Goal: Task Accomplishment & Management: Use online tool/utility

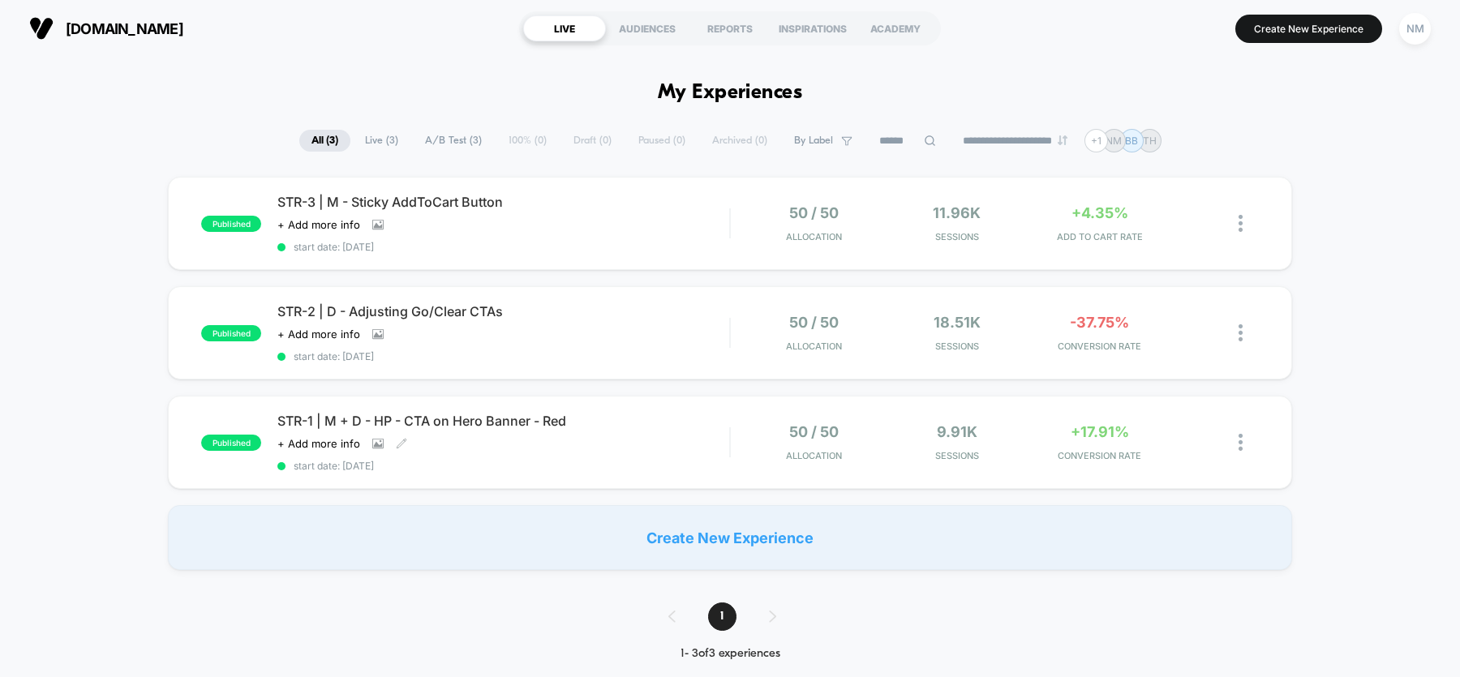
click at [527, 424] on span "STR-1 | M + D - HP - CTA on Hero Banner - Red" at bounding box center [503, 421] width 452 height 16
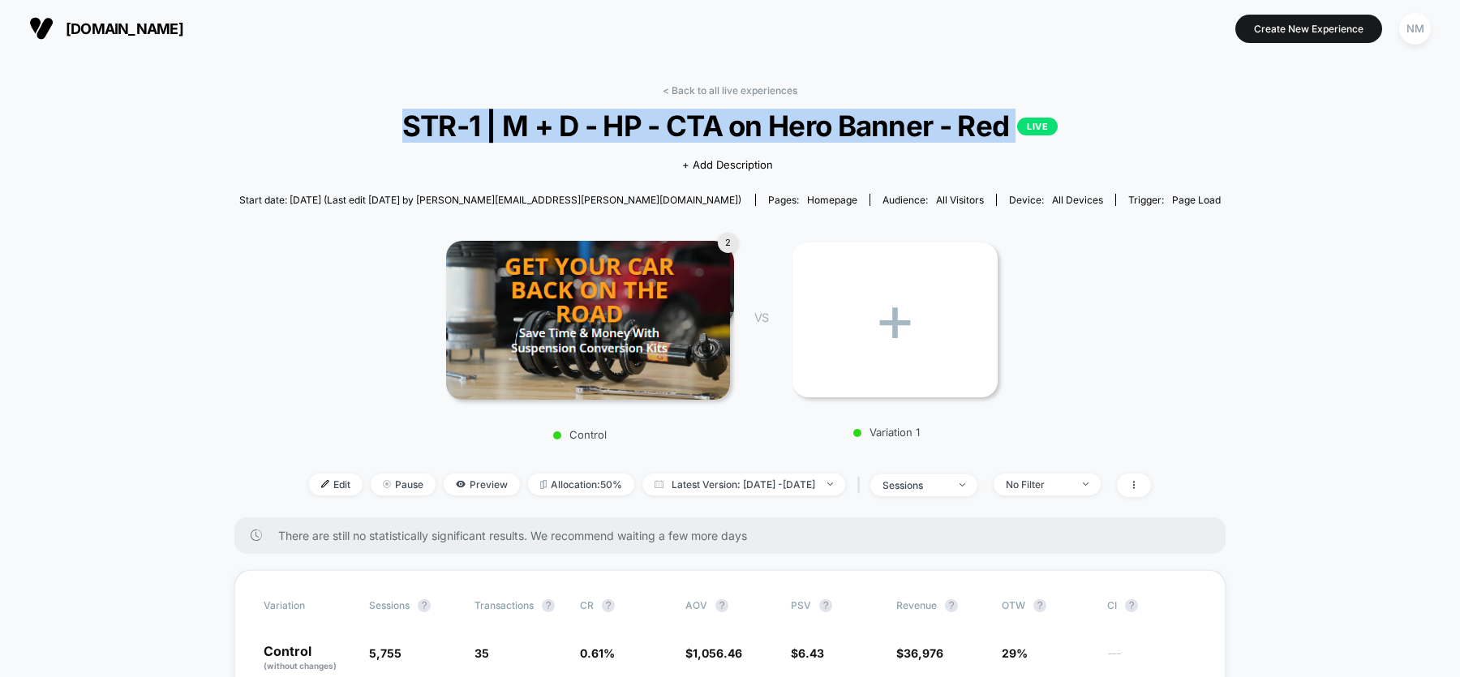
drag, startPoint x: 402, startPoint y: 126, endPoint x: 1003, endPoint y: 147, distance: 601.6
click at [1003, 147] on div "< Back to all live experiences STR-1 | M + D - HP - CTA on Hero Banner - Red LI…" at bounding box center [730, 300] width 983 height 433
copy div "STR-1 | M + D - HP - CTA on Hero Banner - Red LIVE Click to view images Click t…"
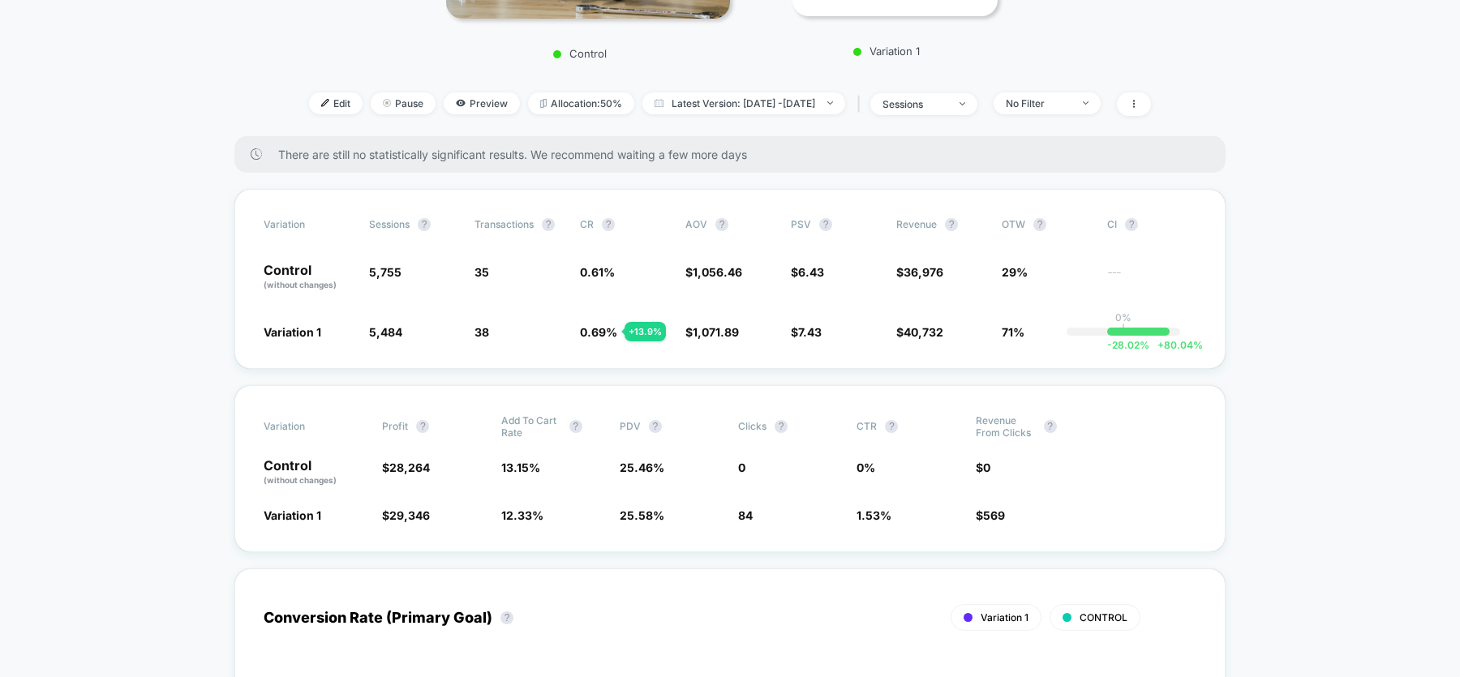
scroll to position [379, 0]
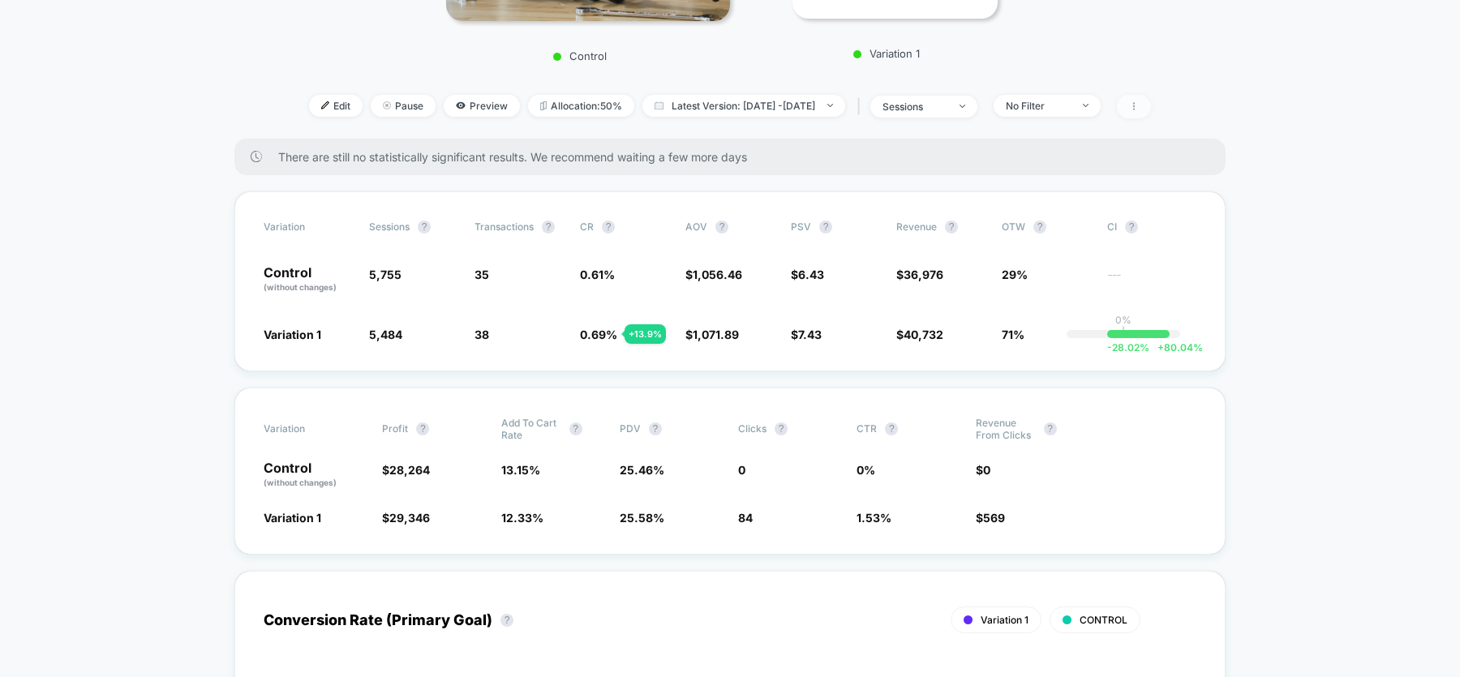
click at [1151, 101] on span at bounding box center [1134, 107] width 34 height 24
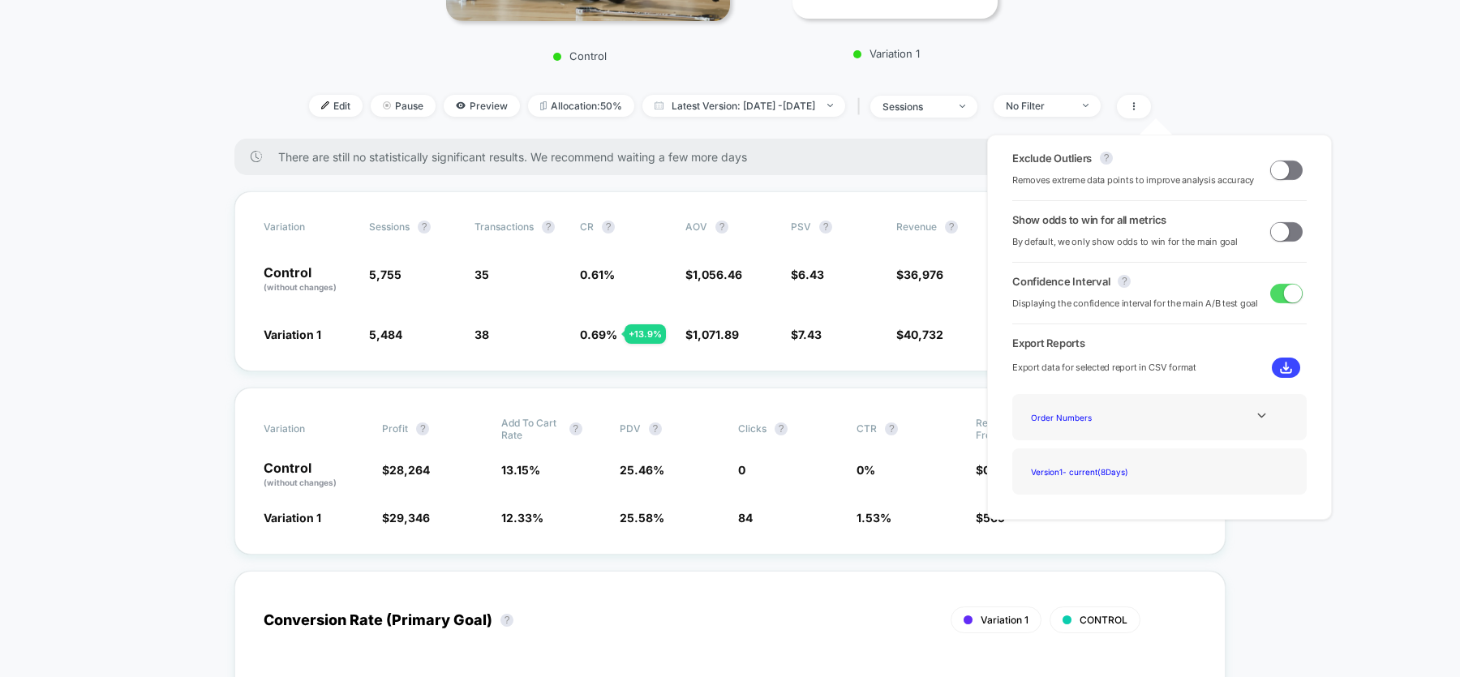
click at [1277, 232] on span at bounding box center [1280, 231] width 18 height 18
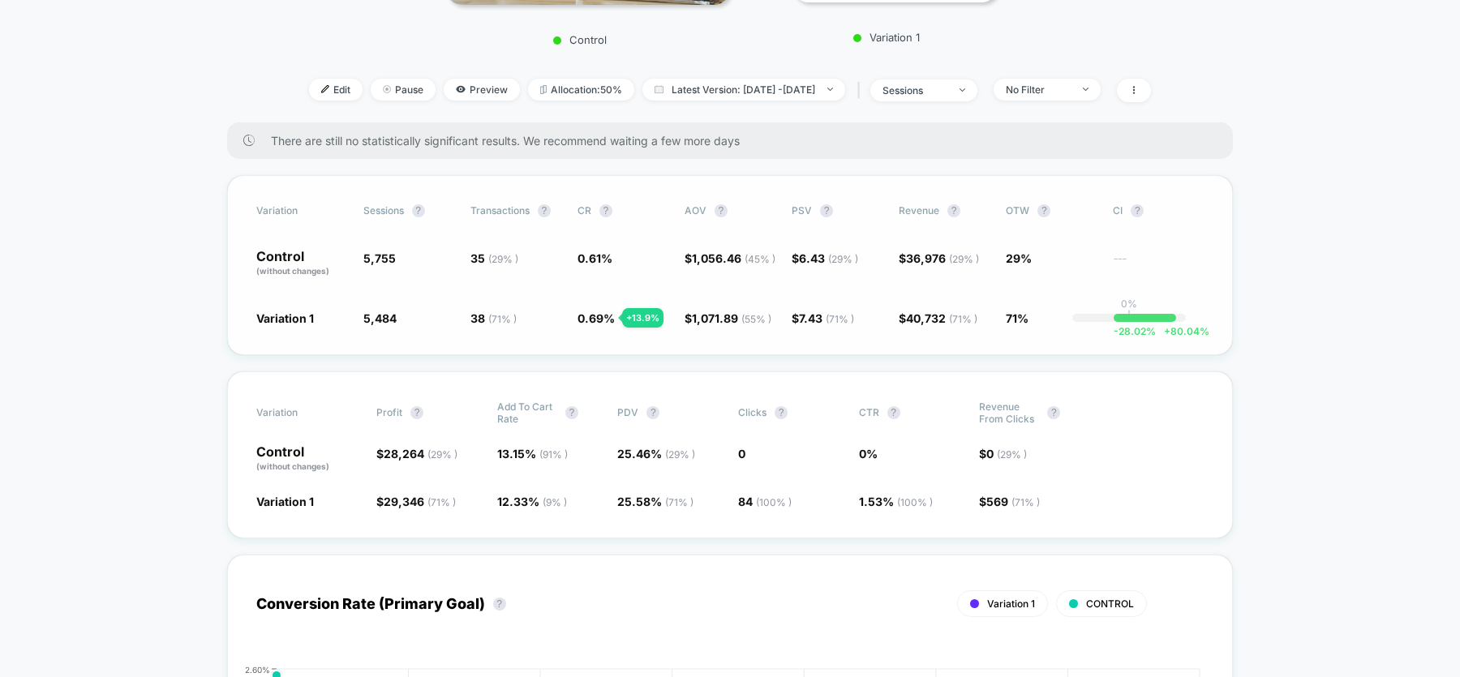
scroll to position [396, 0]
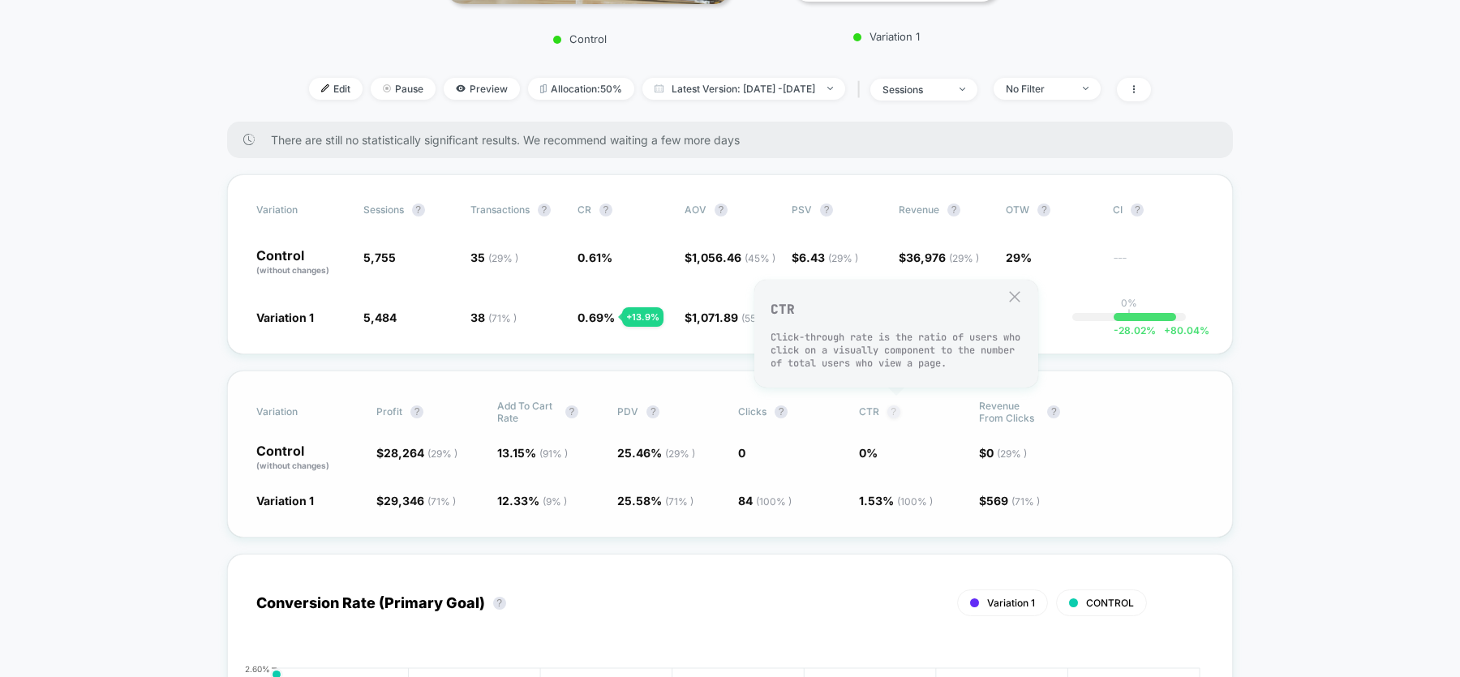
click at [895, 411] on button "?" at bounding box center [894, 412] width 13 height 13
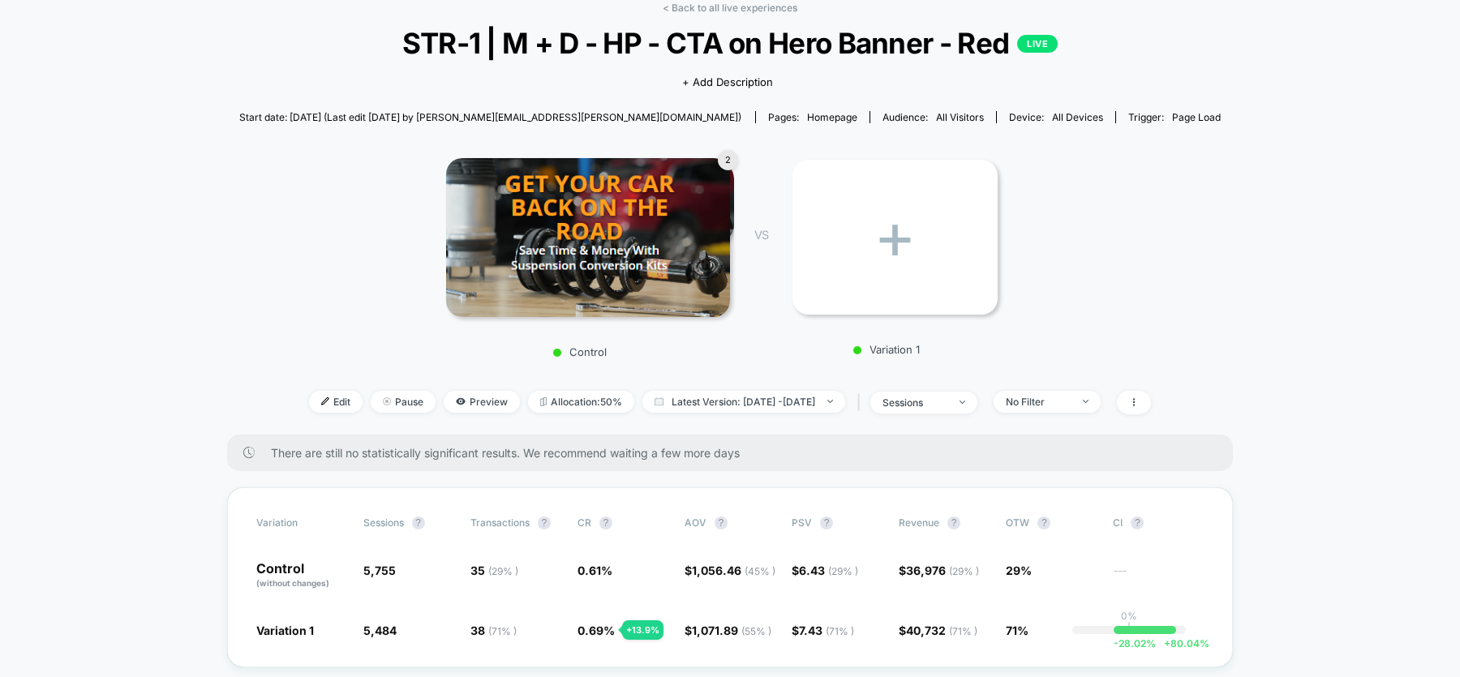
scroll to position [0, 0]
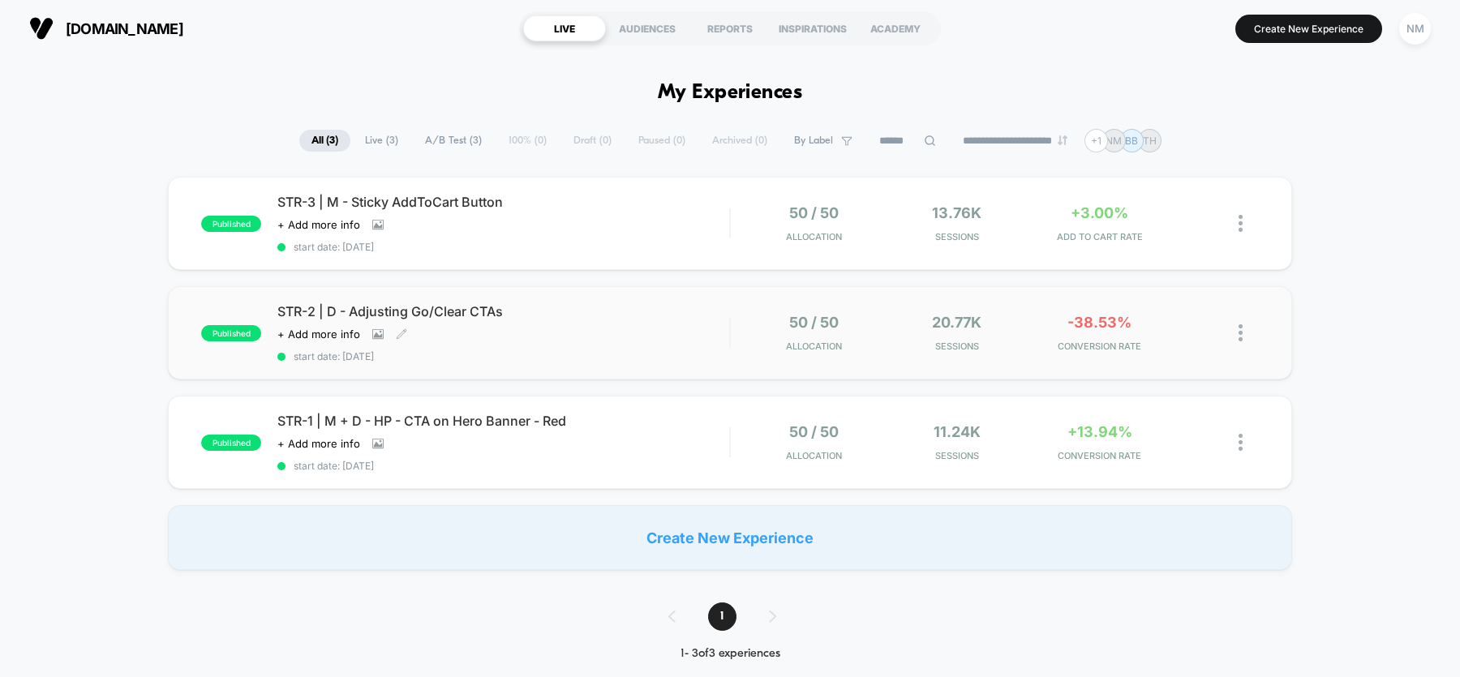
click at [456, 314] on span "STR-2 | D - Adjusting Go/Clear CTAs" at bounding box center [503, 311] width 452 height 16
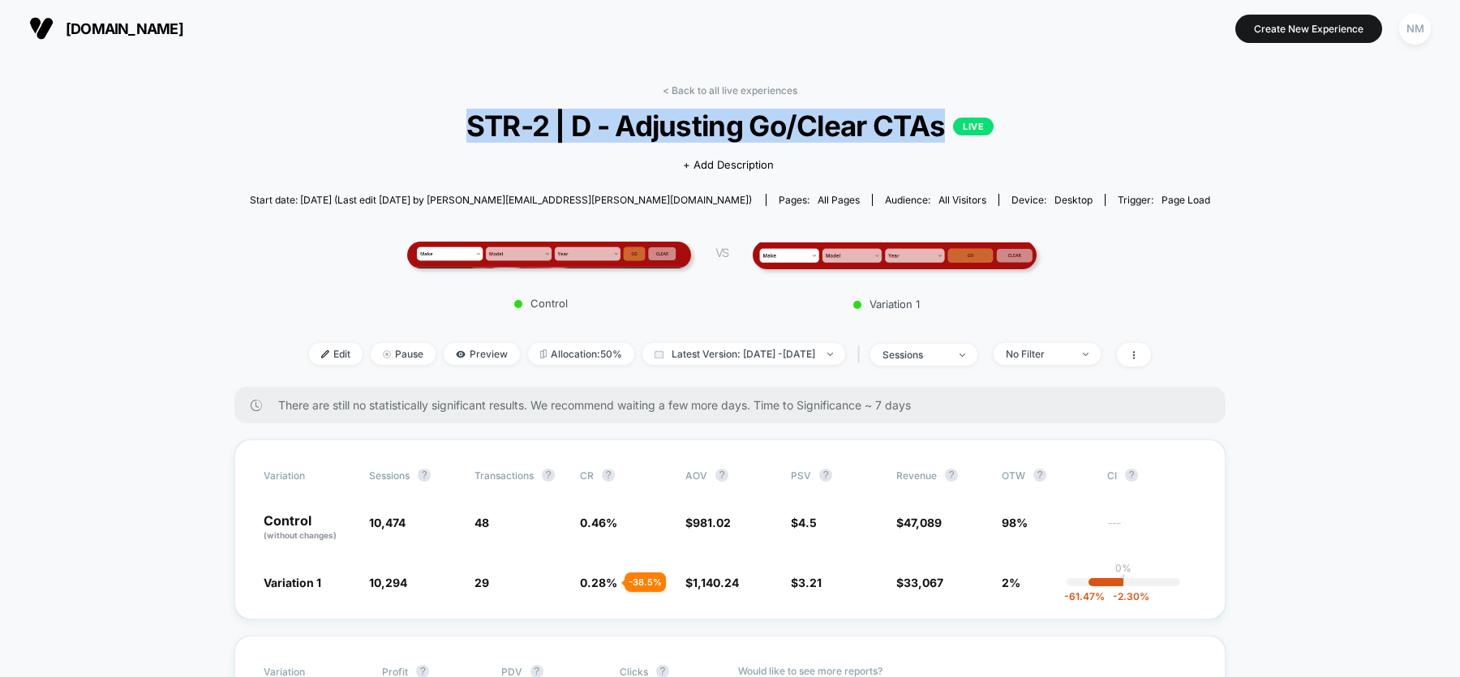
drag, startPoint x: 946, startPoint y: 123, endPoint x: 513, endPoint y: 107, distance: 433.6
click at [513, 107] on div "< Back to all live experiences STR-2 | D - Adjusting Go/Clear CTAs LIVE Click t…" at bounding box center [730, 235] width 961 height 303
copy div "STR-2 | D - Adjusting Go/Clear CTAs"
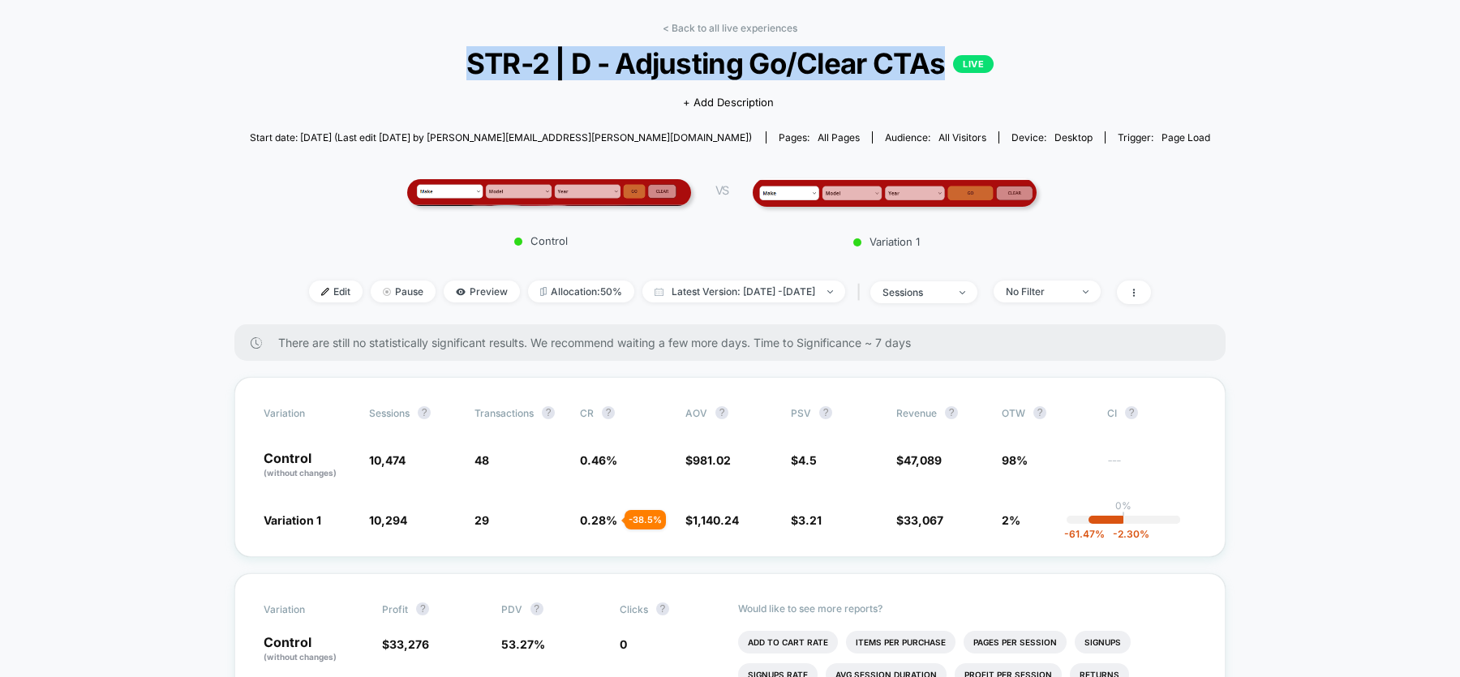
scroll to position [63, 0]
click at [535, 194] on img at bounding box center [549, 192] width 284 height 27
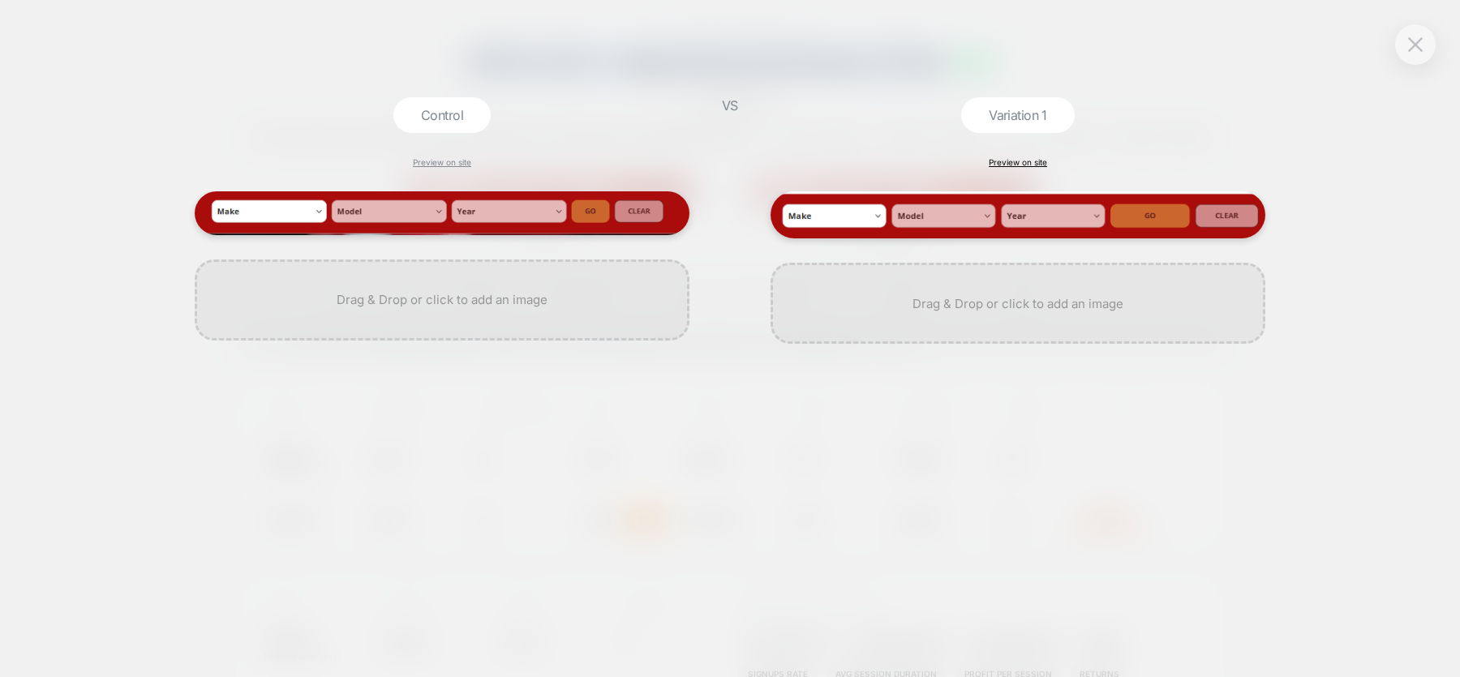
click at [1029, 157] on link "Preview on site" at bounding box center [1018, 162] width 58 height 10
click at [1418, 48] on img at bounding box center [1416, 44] width 15 height 14
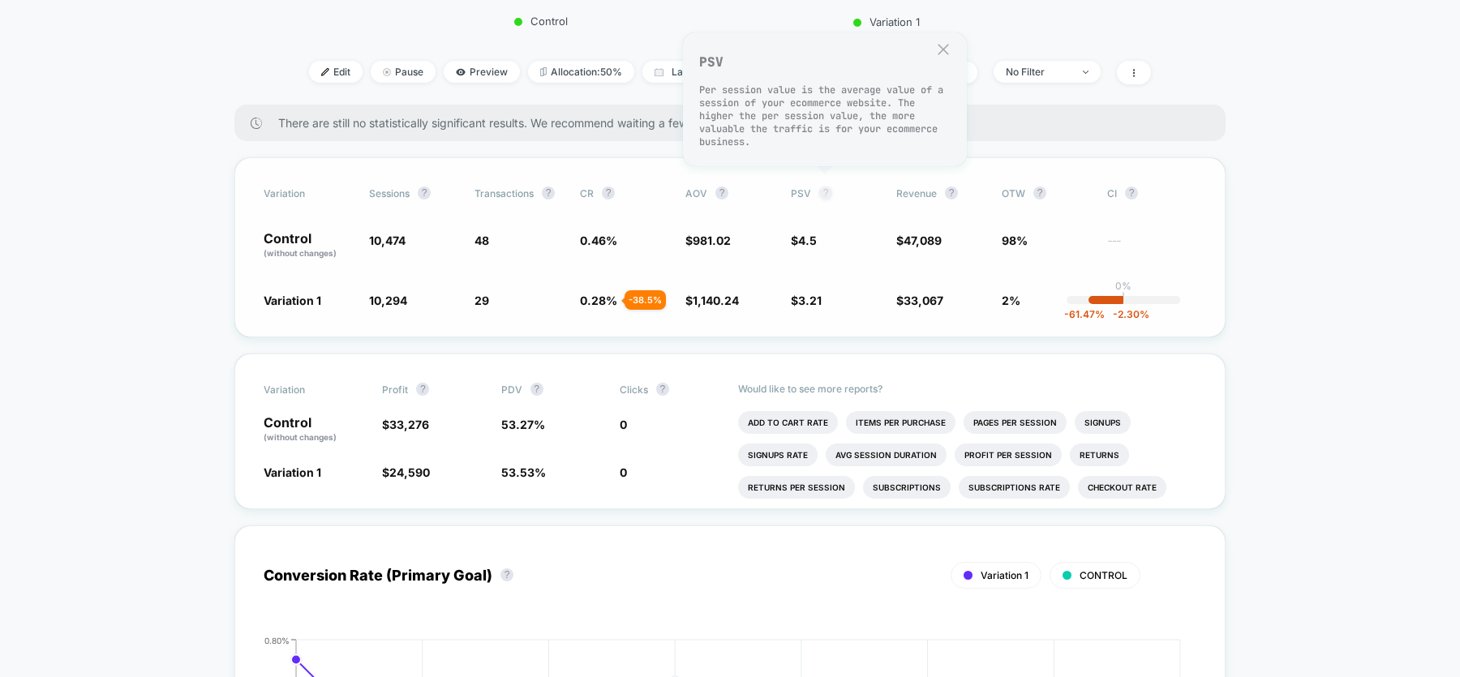
scroll to position [273, 0]
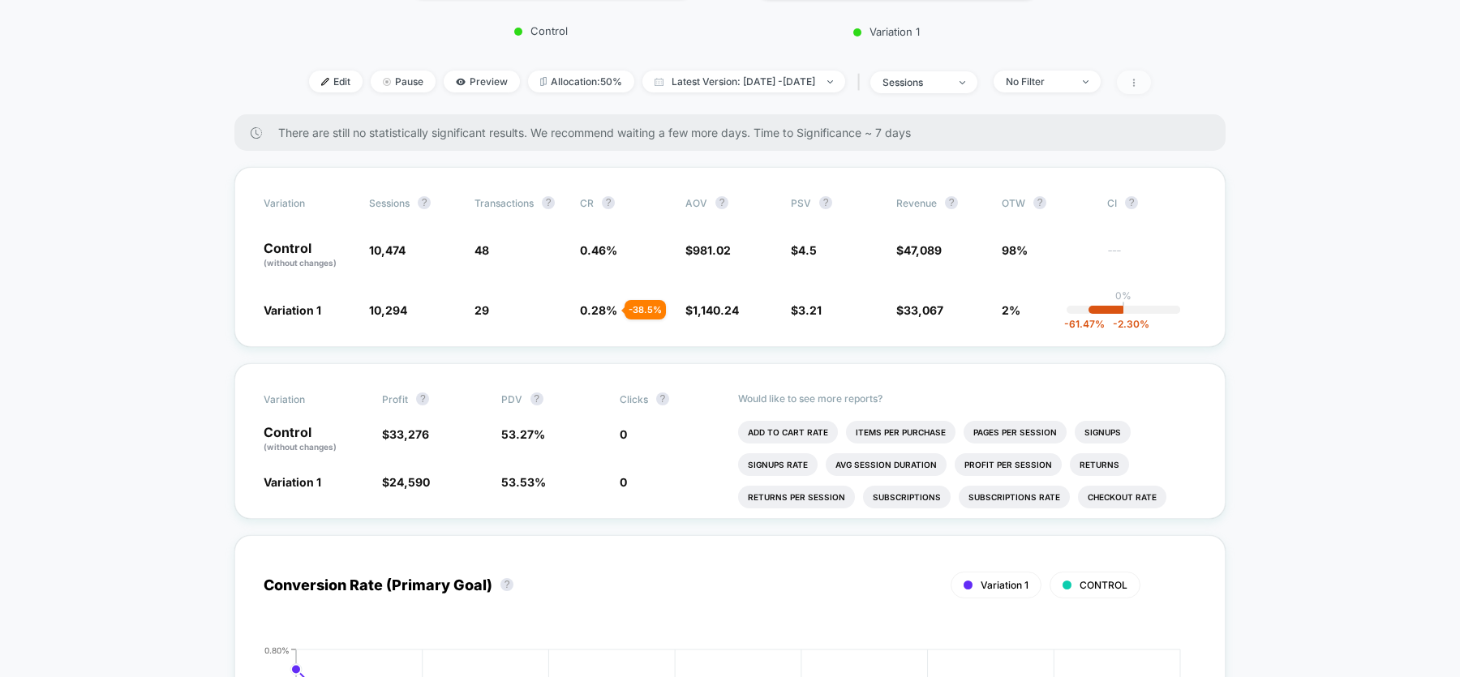
click at [1139, 78] on icon at bounding box center [1134, 83] width 10 height 10
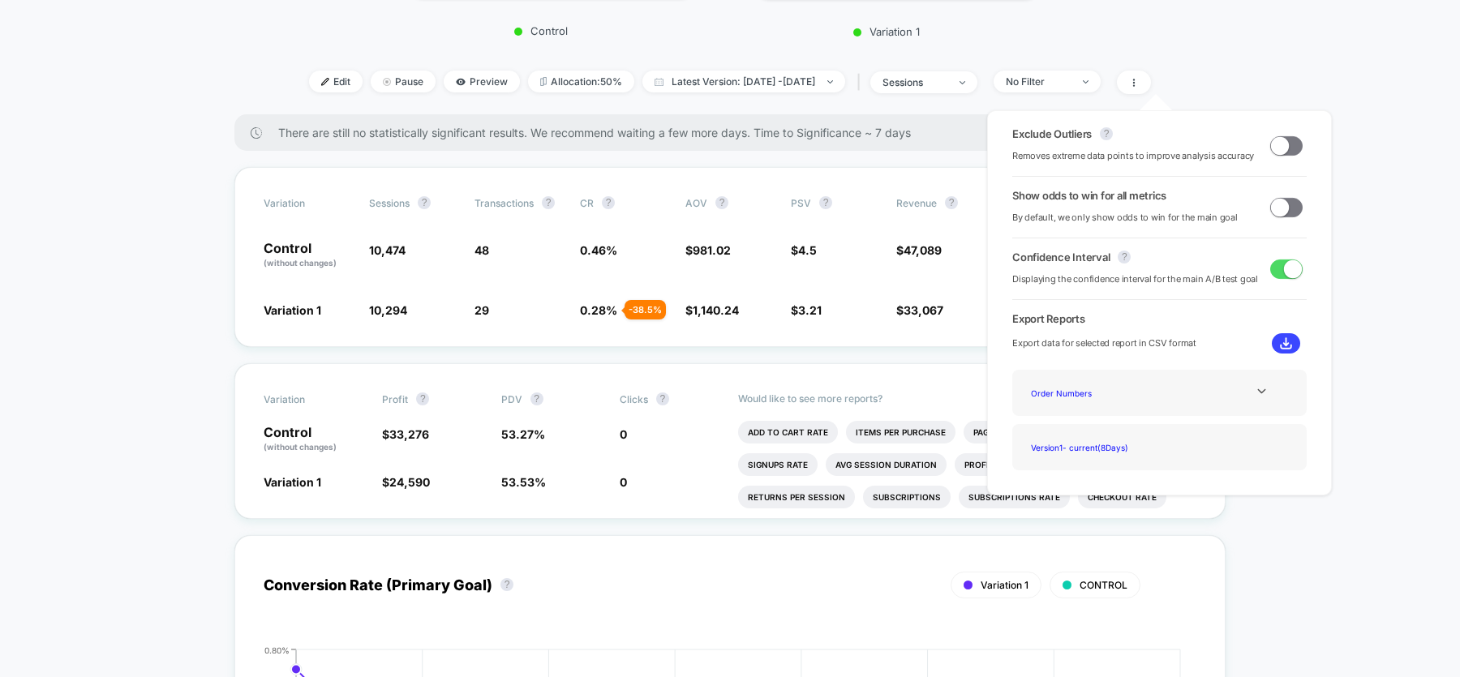
click at [1280, 206] on span at bounding box center [1280, 207] width 18 height 18
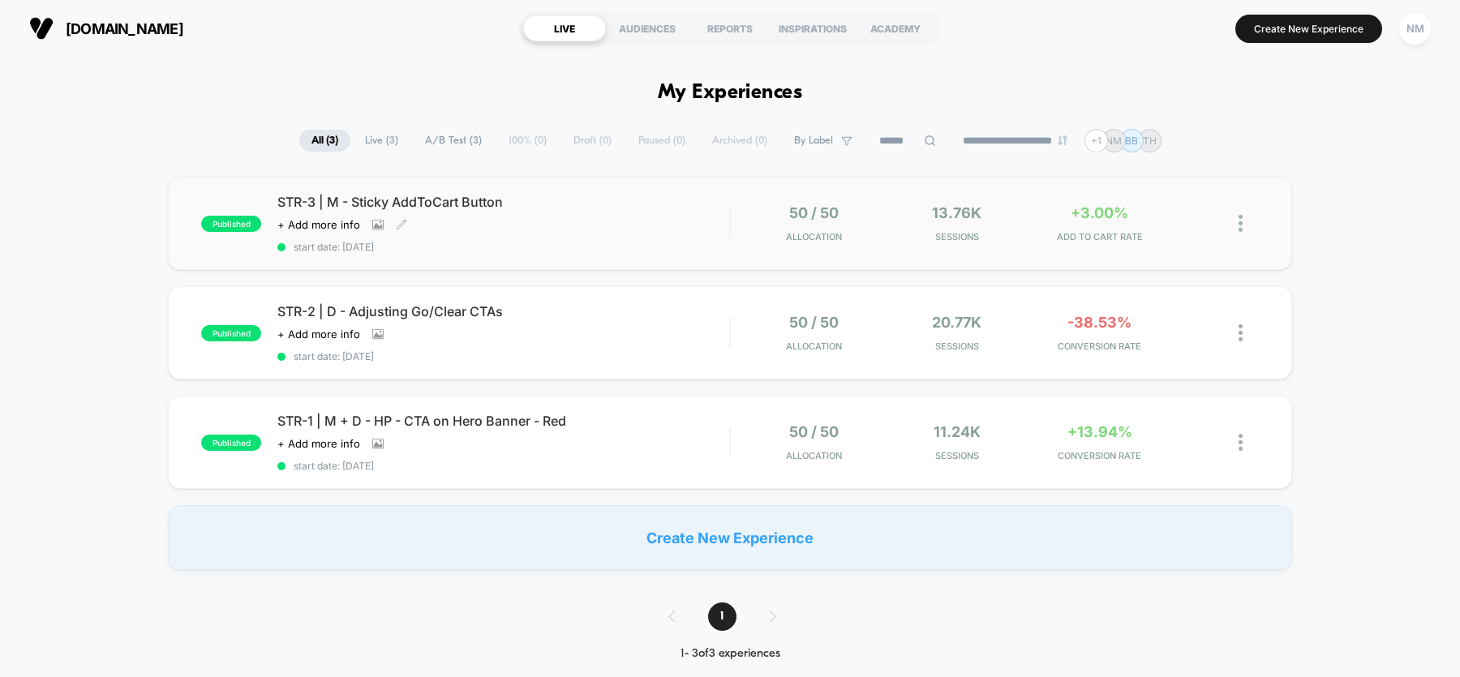
click at [462, 194] on span "STR-3 | M - Sticky AddToCart Button" at bounding box center [503, 202] width 452 height 16
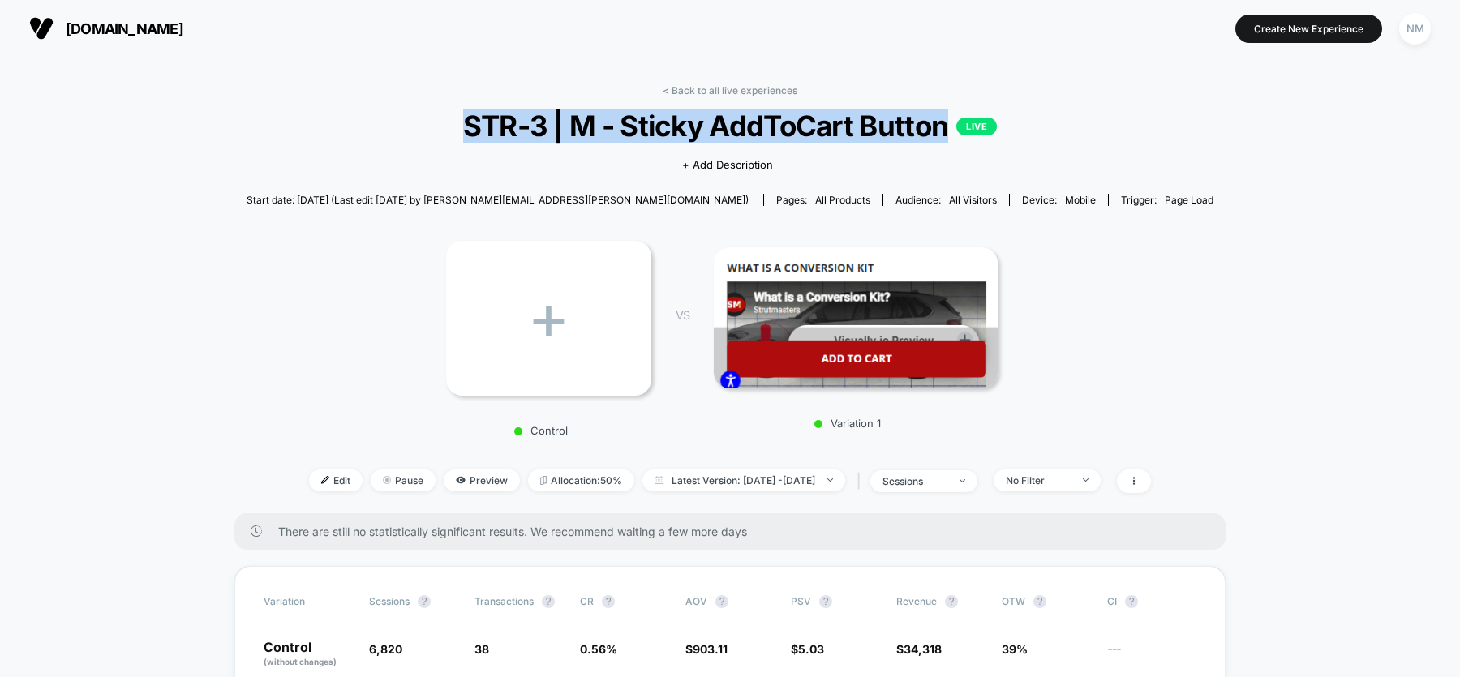
drag, startPoint x: 467, startPoint y: 124, endPoint x: 942, endPoint y: 129, distance: 475.5
click at [942, 129] on span "STR-3 | M - Sticky AddToCart Button LIVE" at bounding box center [730, 126] width 870 height 34
copy span "STR-3 | M - Sticky AddToCart Button"
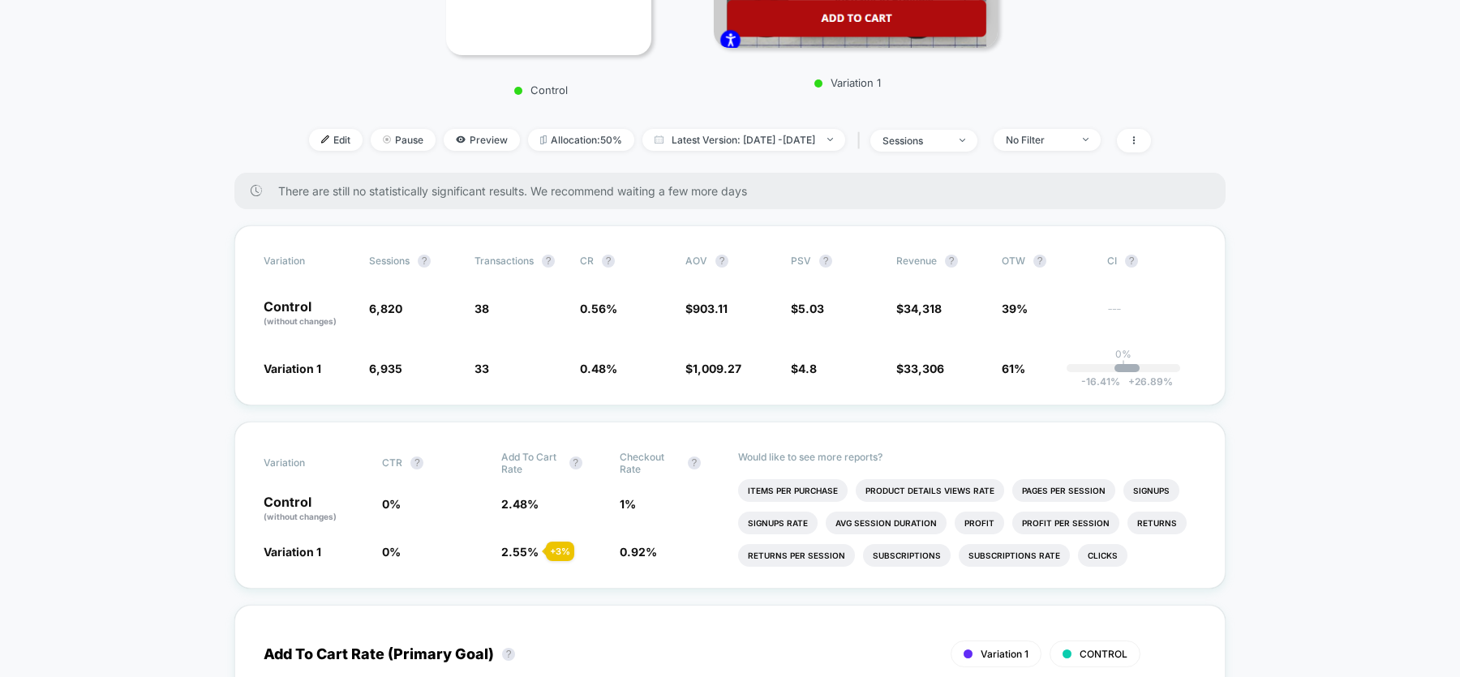
scroll to position [342, 0]
click at [1086, 553] on li "Clicks" at bounding box center [1102, 554] width 49 height 23
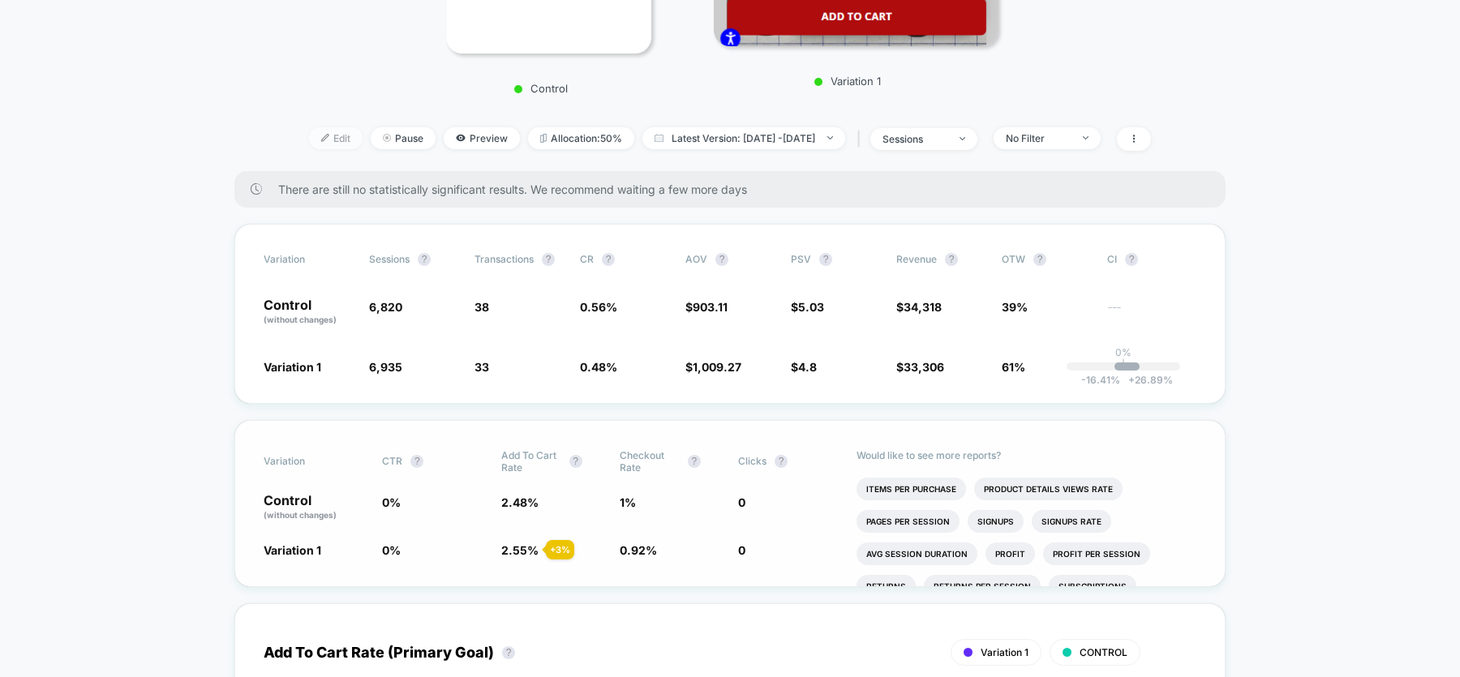
click at [309, 132] on span "Edit" at bounding box center [336, 138] width 54 height 22
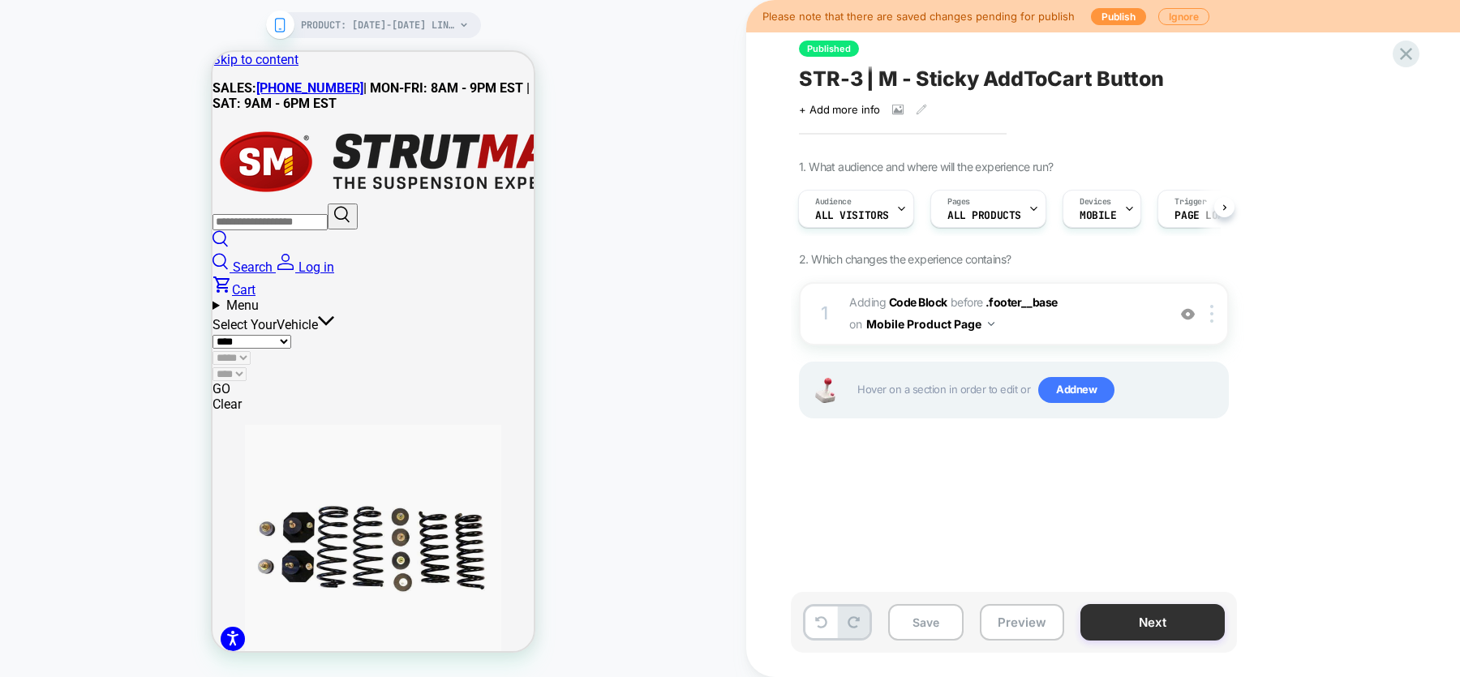
click at [1130, 620] on button "Next" at bounding box center [1153, 622] width 144 height 37
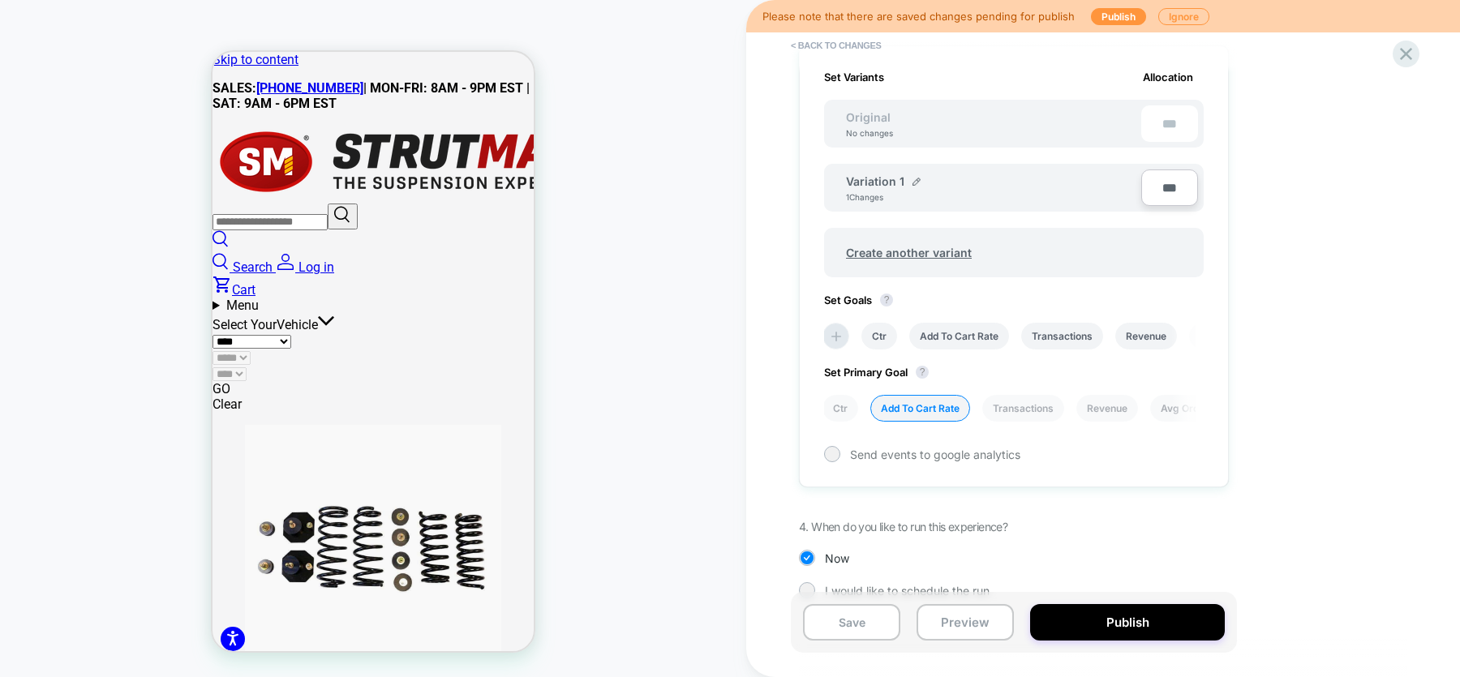
scroll to position [508, 0]
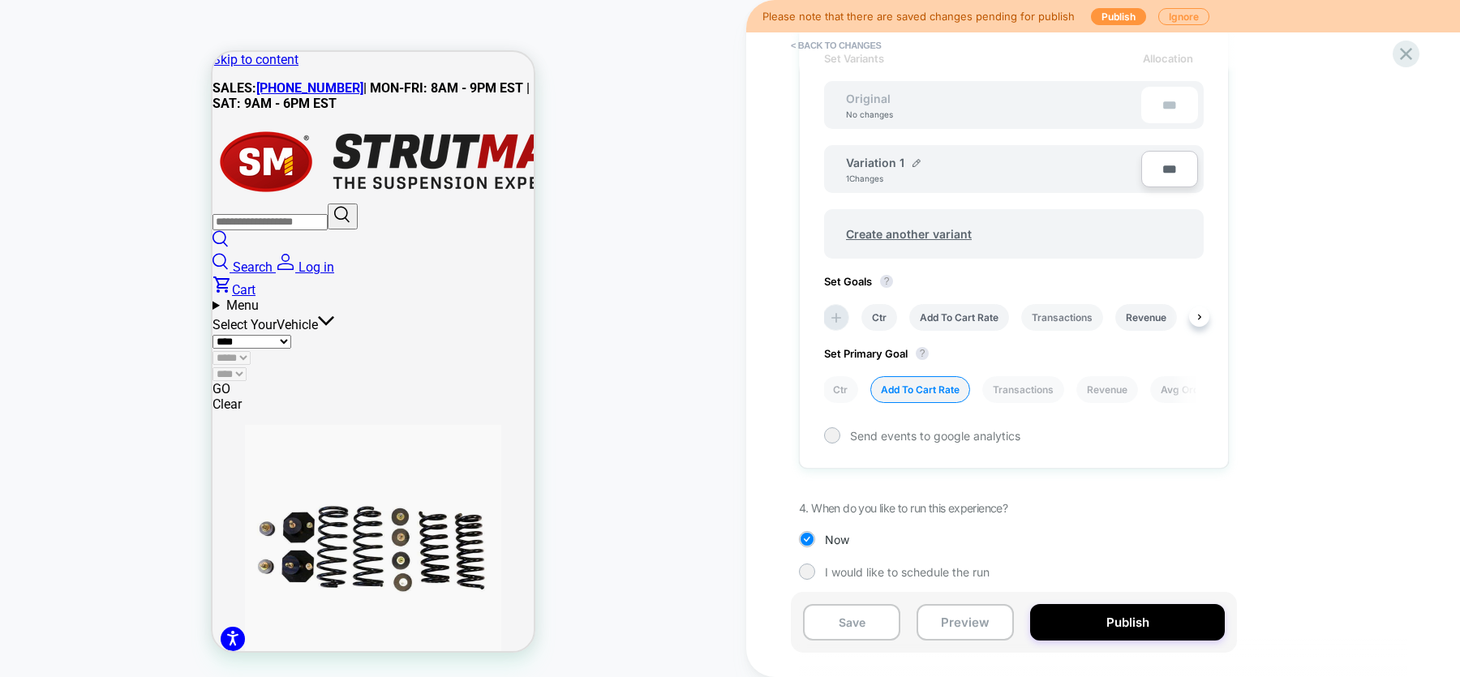
click at [1072, 314] on li "Transactions" at bounding box center [1063, 317] width 82 height 27
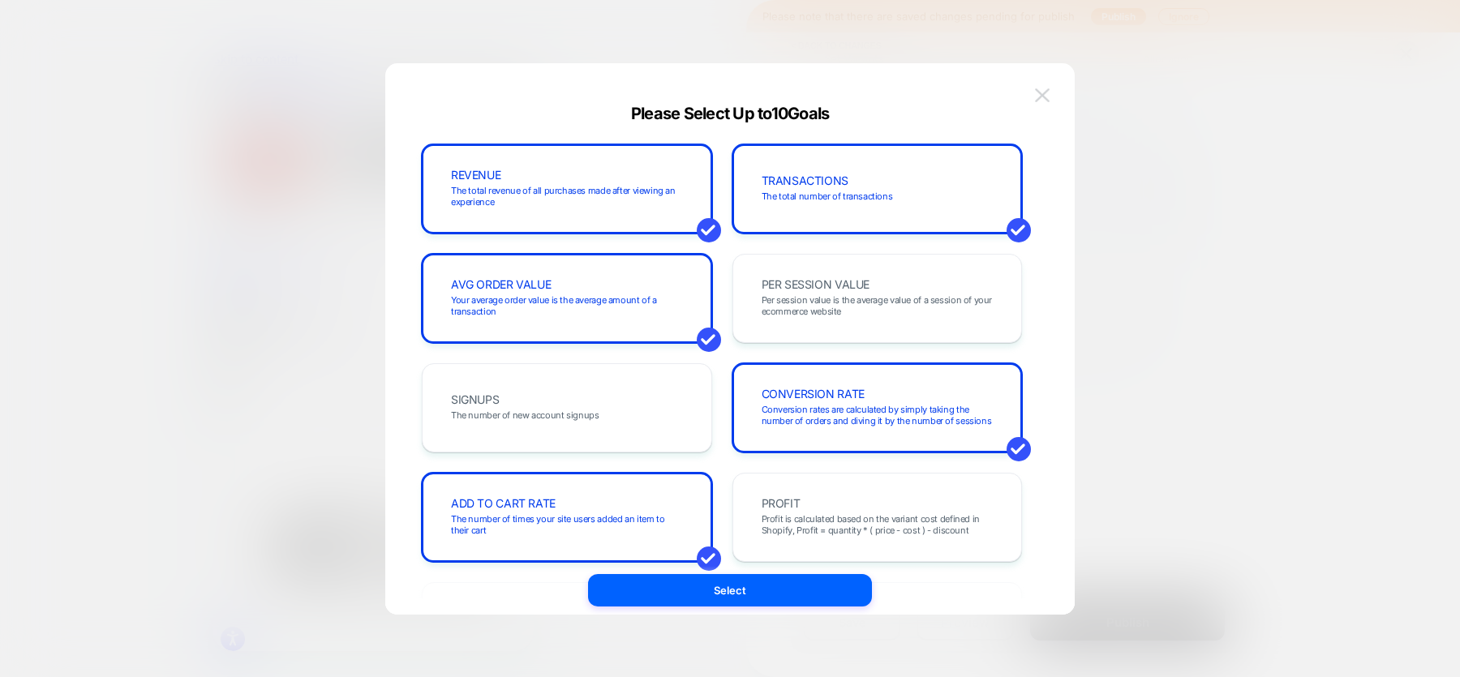
click at [1047, 88] on img at bounding box center [1042, 95] width 15 height 14
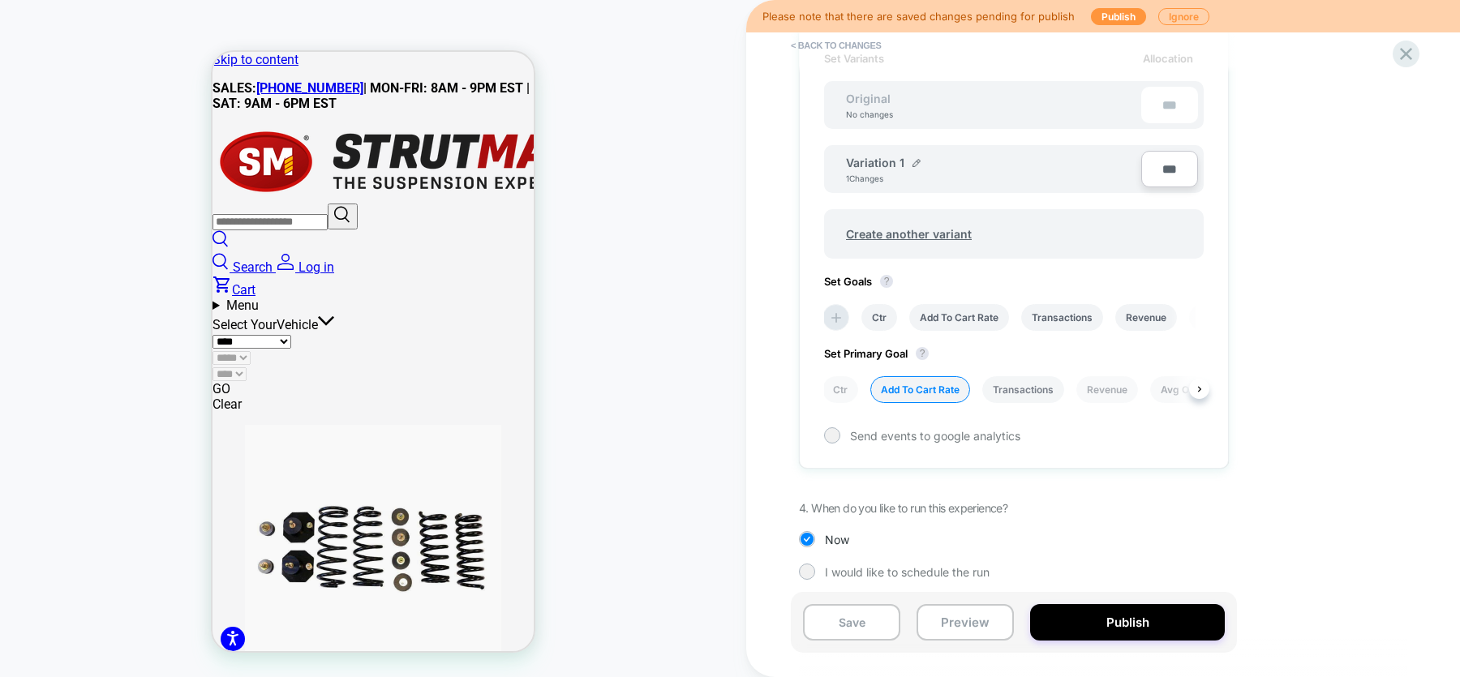
click at [1022, 377] on li "Transactions" at bounding box center [1024, 389] width 82 height 27
click at [833, 311] on icon at bounding box center [836, 318] width 16 height 16
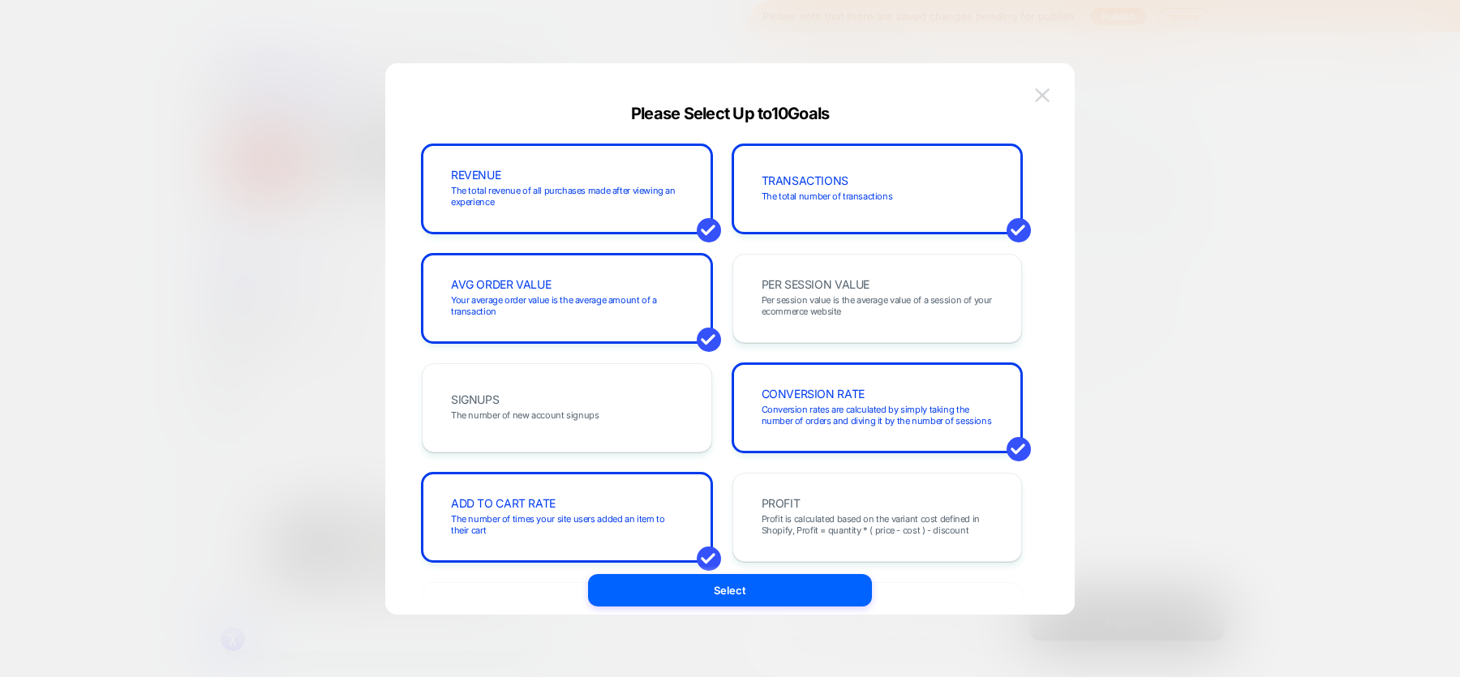
click at [1038, 93] on img at bounding box center [1042, 95] width 15 height 14
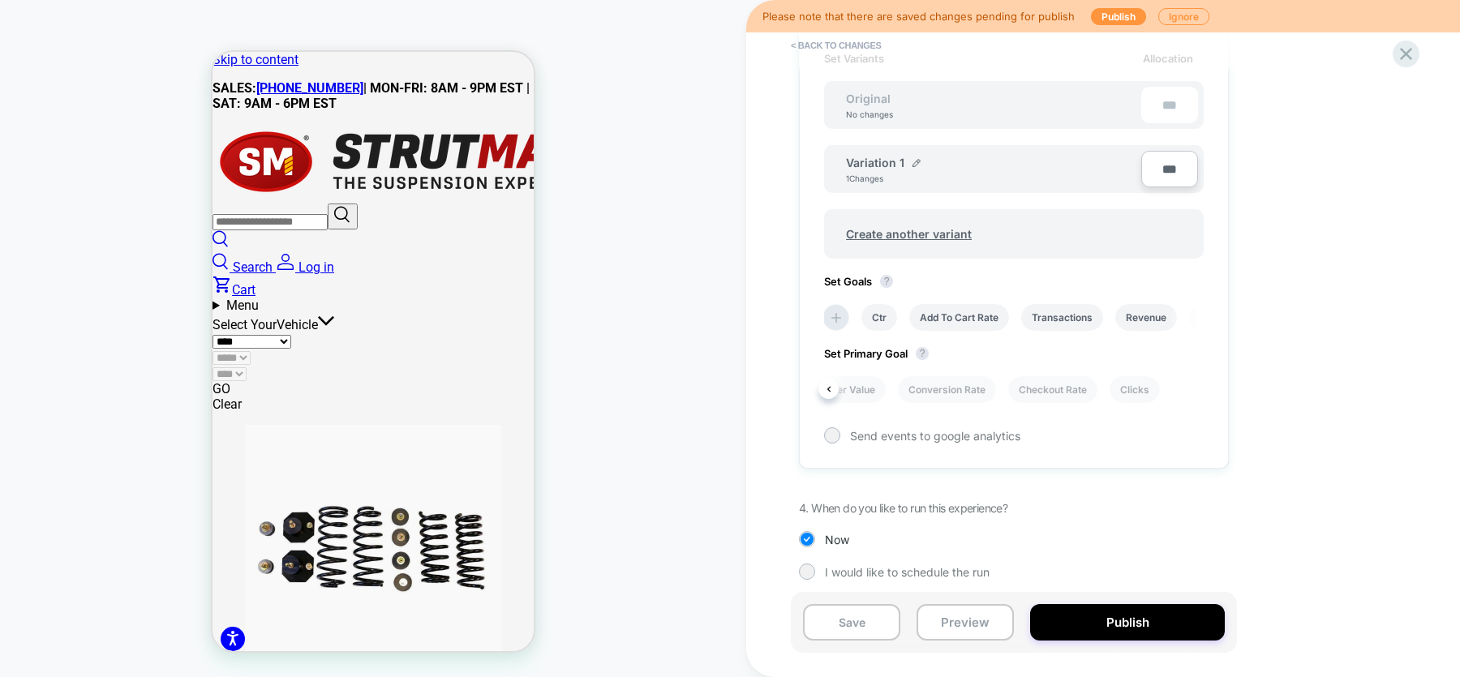
scroll to position [0, 368]
click at [936, 395] on li "Conversion Rate" at bounding box center [946, 389] width 98 height 27
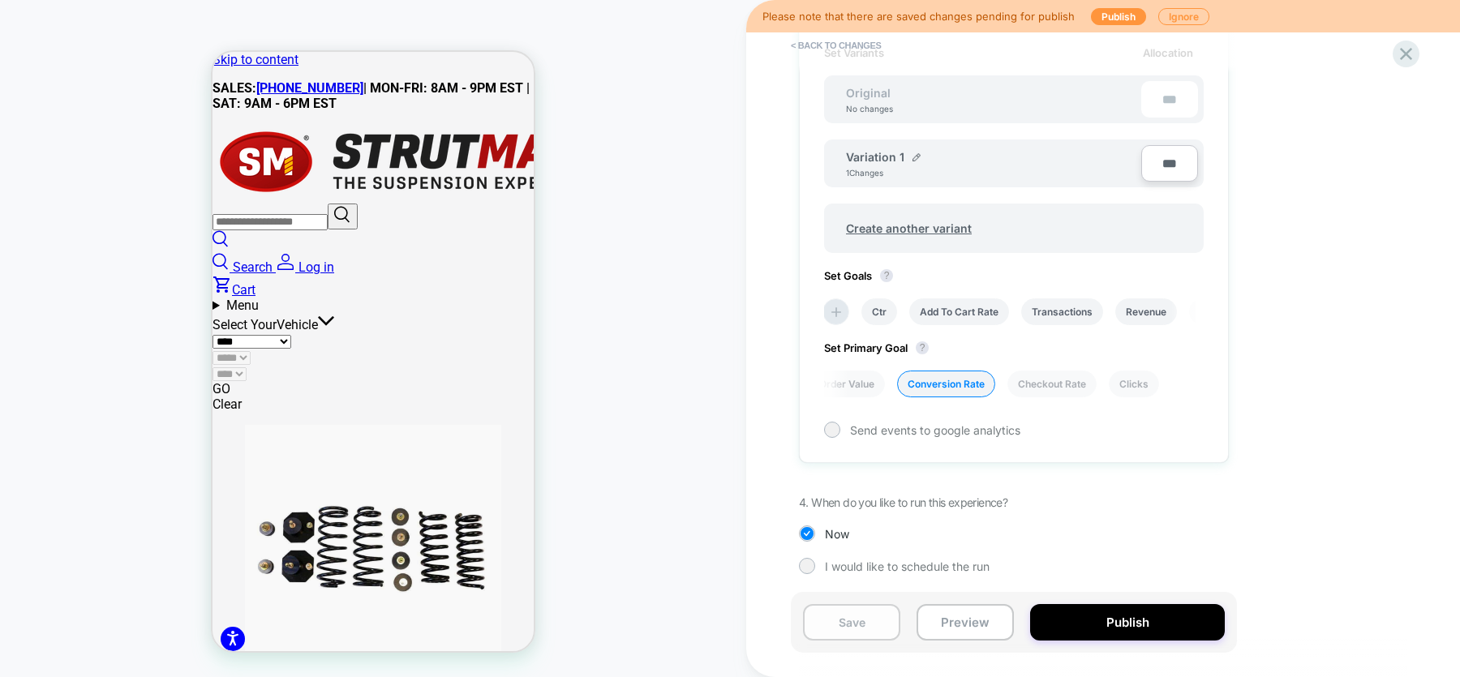
click at [858, 630] on button "Save" at bounding box center [851, 622] width 97 height 37
click at [1091, 622] on button "Publish" at bounding box center [1127, 622] width 195 height 37
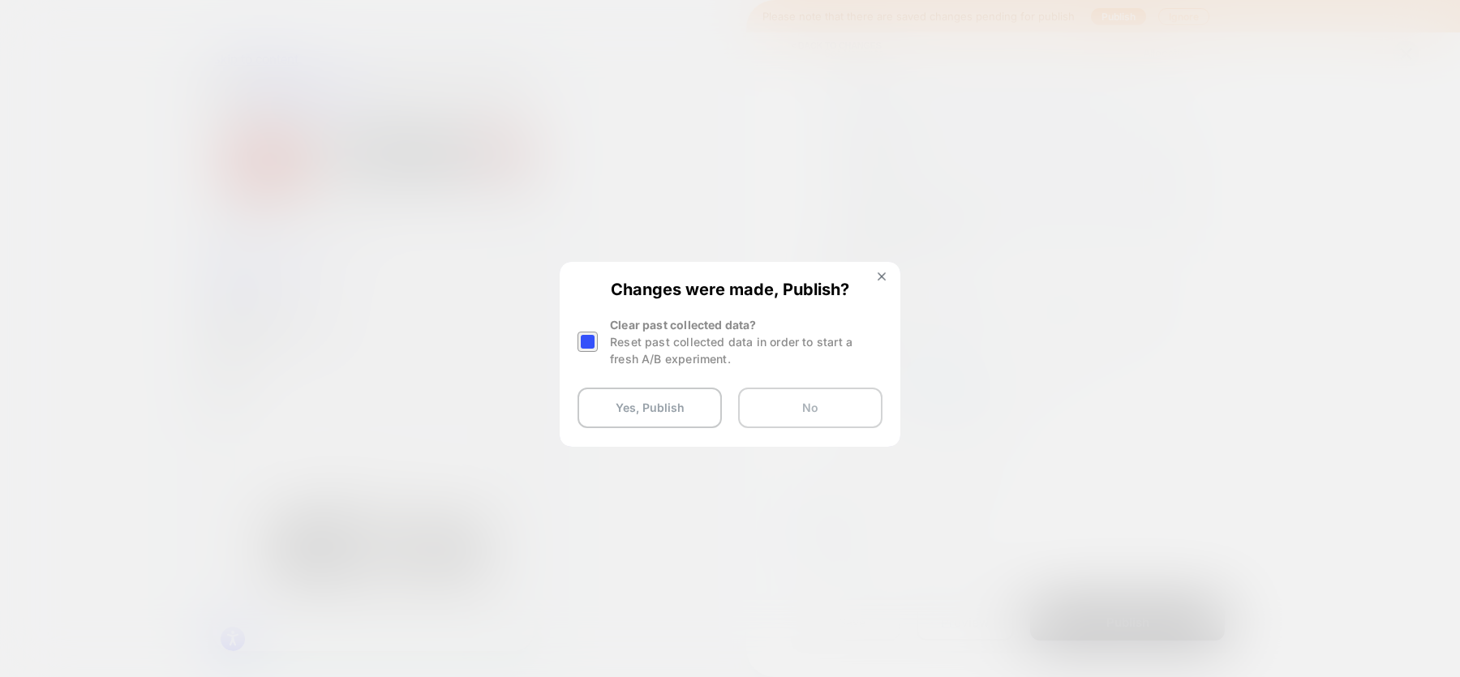
click at [821, 411] on button "No" at bounding box center [810, 408] width 144 height 41
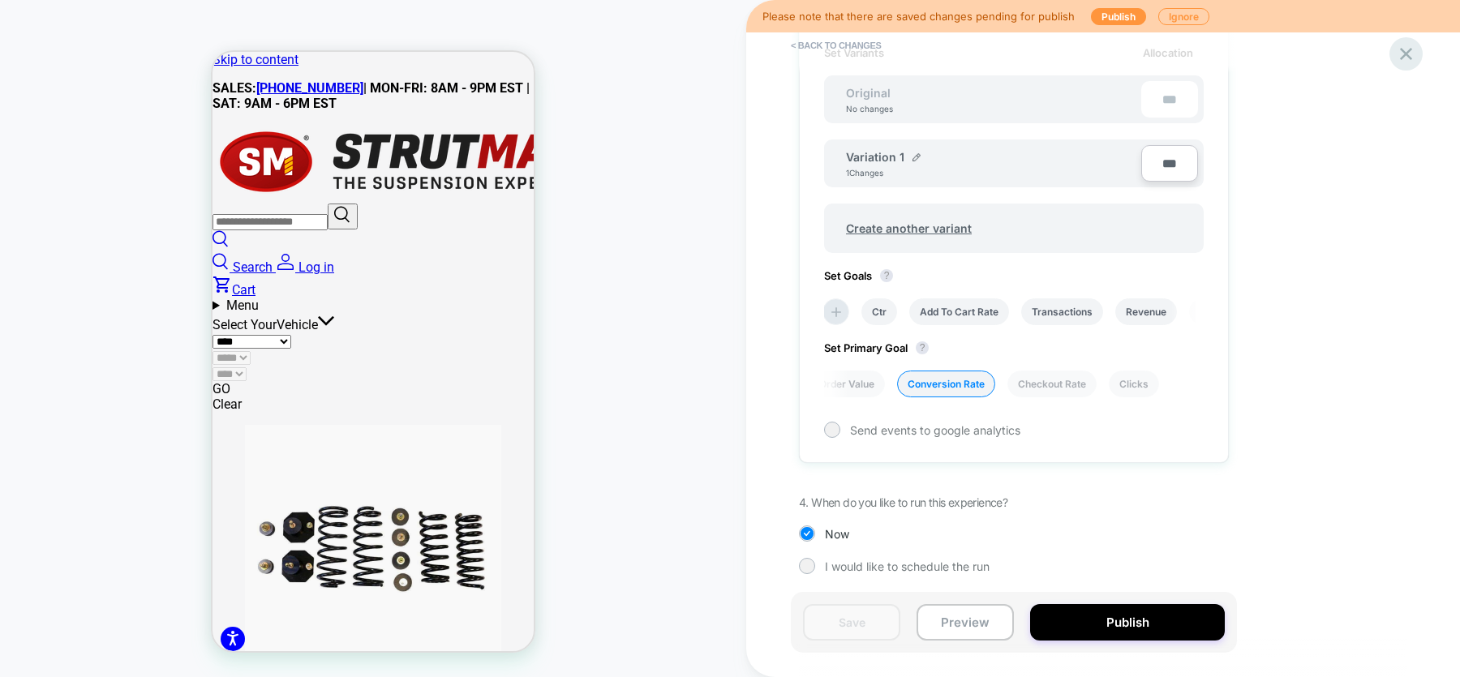
click at [1413, 53] on icon at bounding box center [1407, 54] width 22 height 22
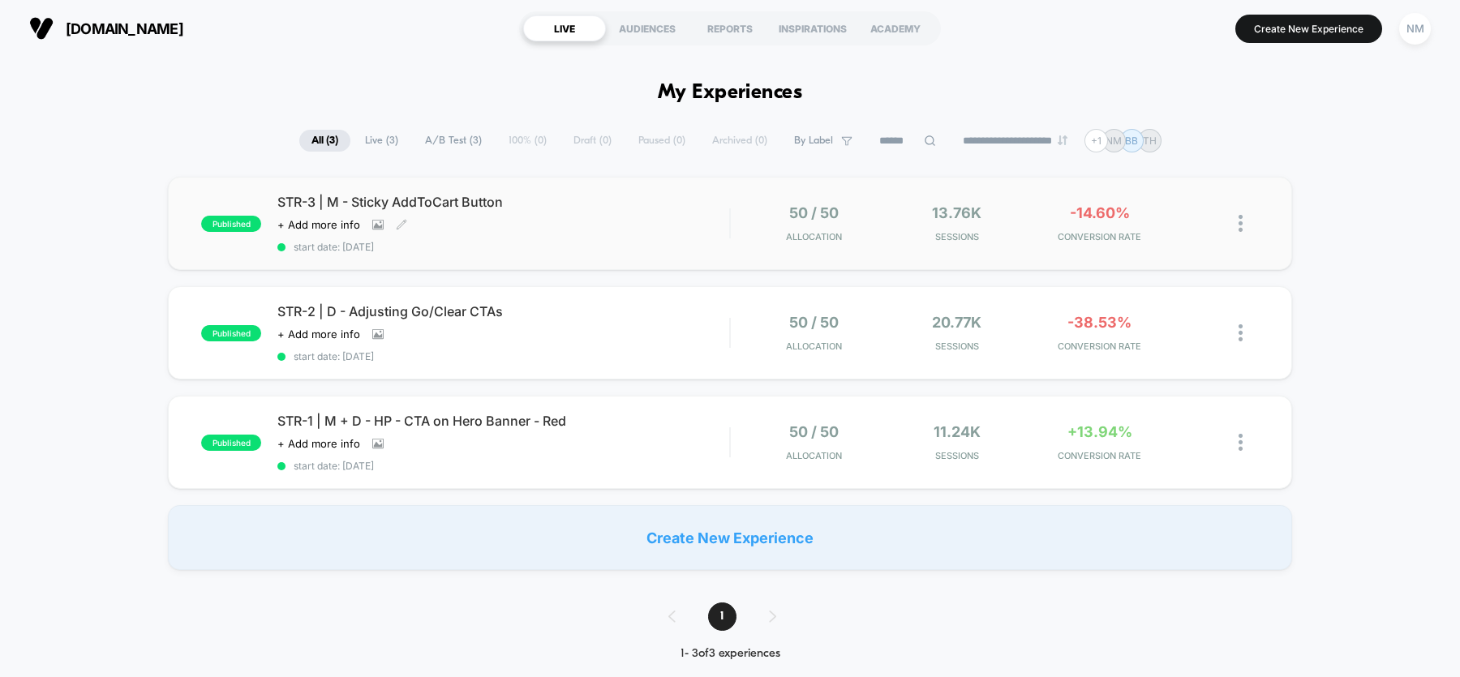
click at [447, 229] on div "Click to view images Click to edit experience details + Add more info" at bounding box center [435, 224] width 316 height 13
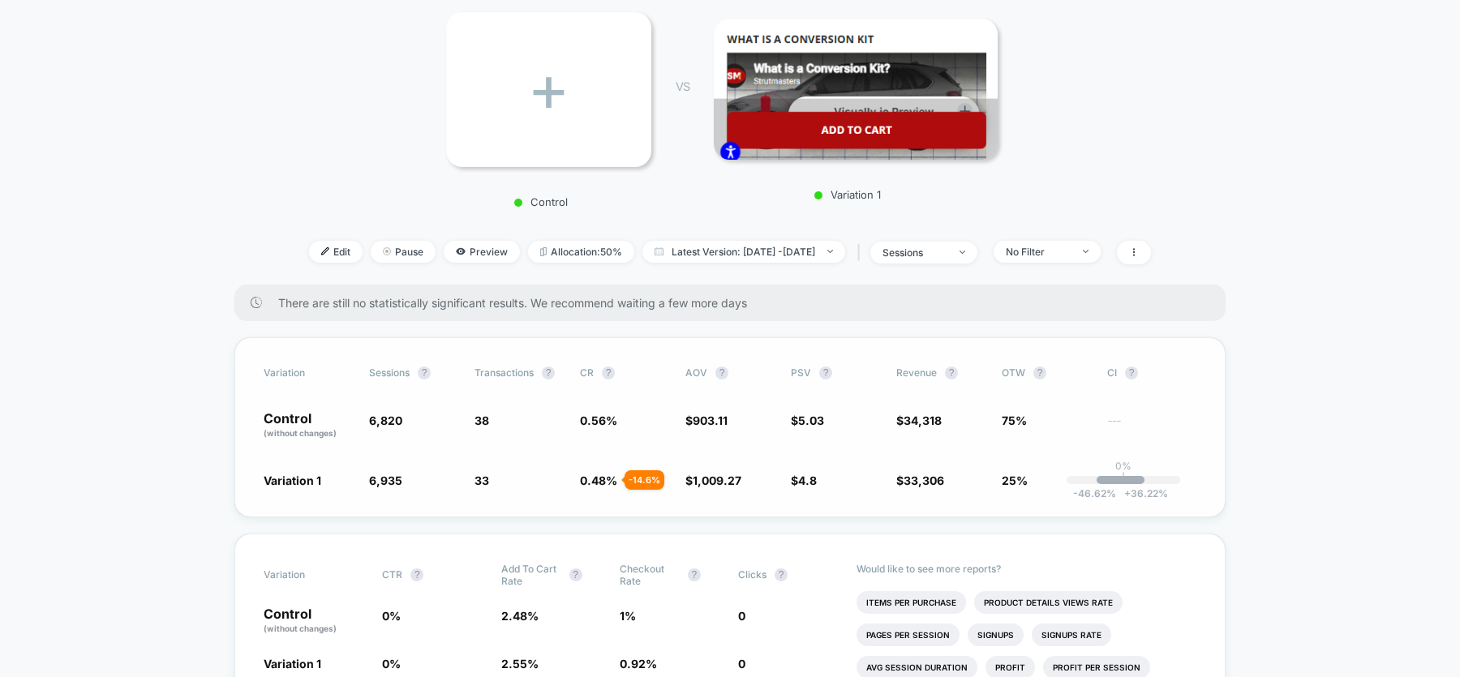
scroll to position [274, 0]
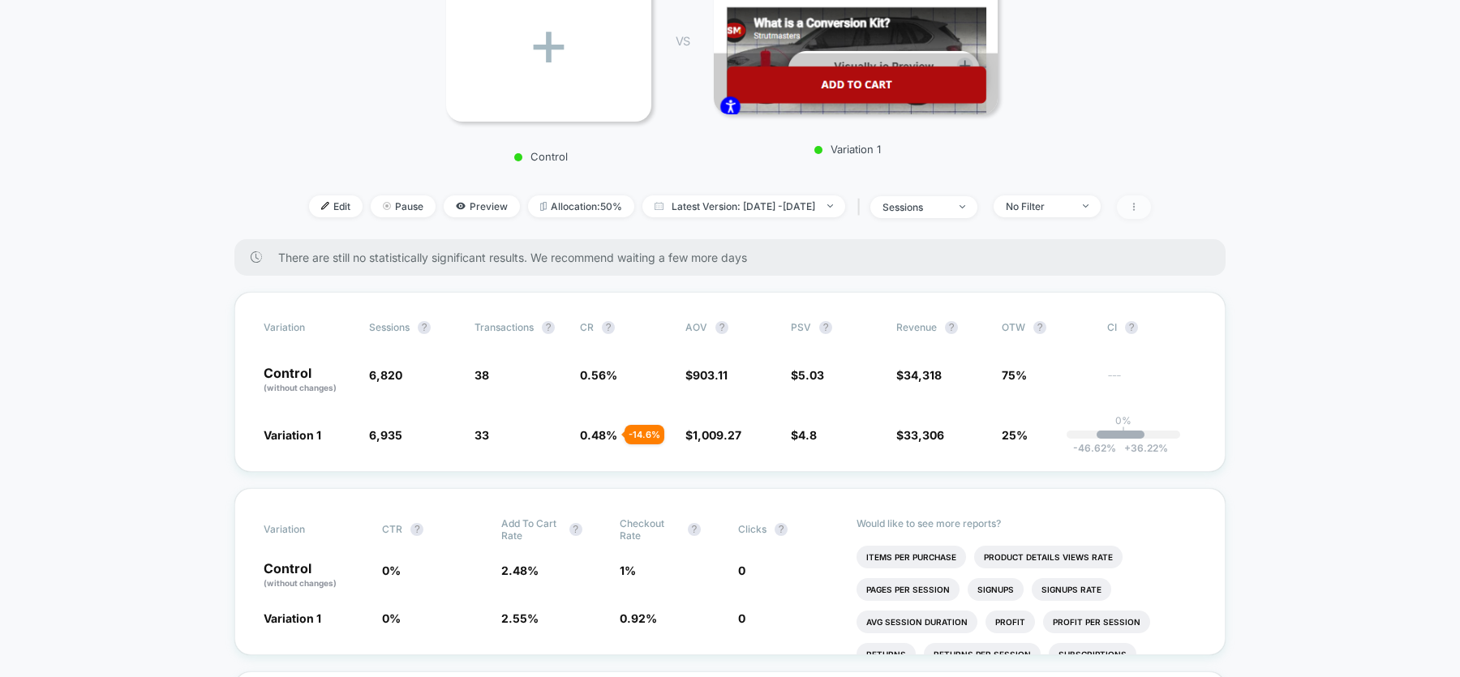
click at [1151, 200] on span at bounding box center [1134, 208] width 34 height 24
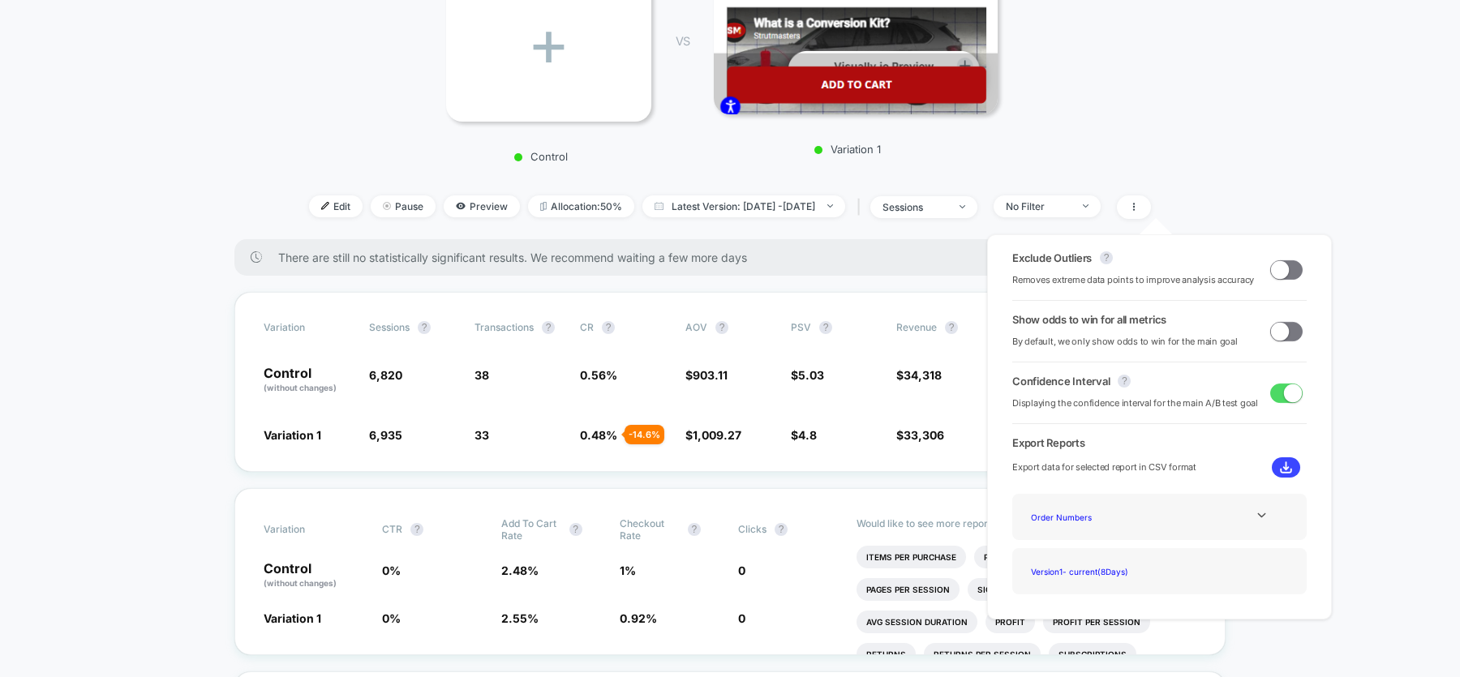
click at [1281, 329] on span at bounding box center [1280, 331] width 18 height 18
